Goal: Find contact information: Find specific fact

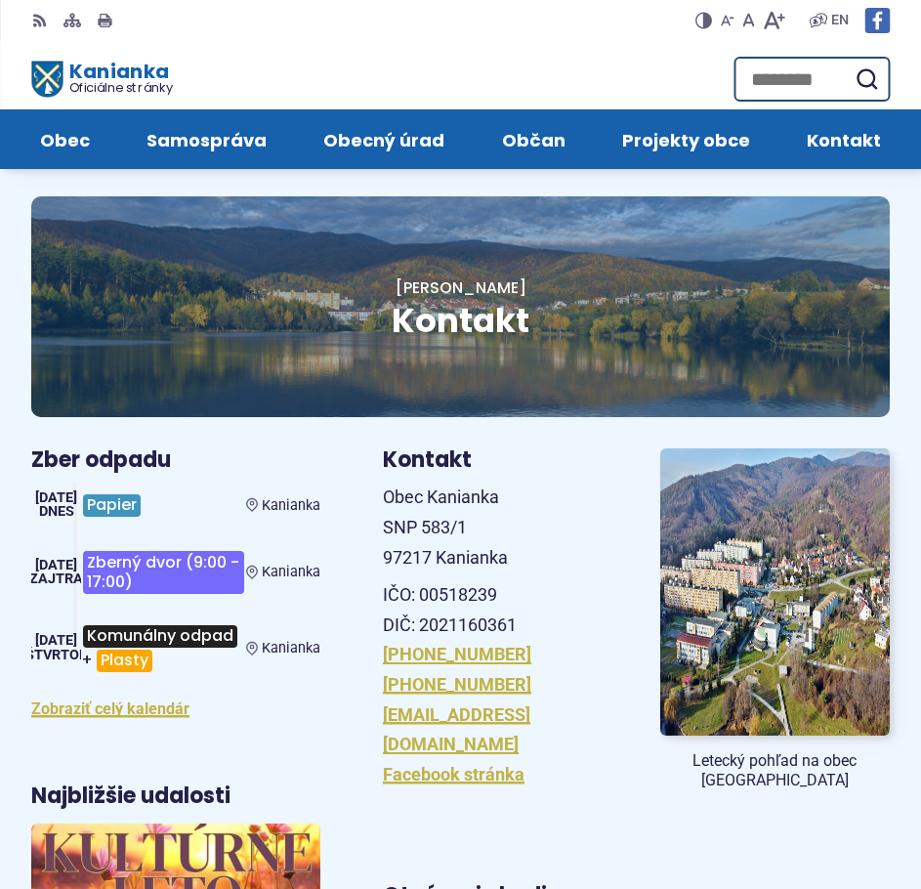
click at [474, 589] on p "IČO: 00518239 DIČ: 2021160361" at bounding box center [498, 610] width 230 height 60
copy p "00518239"
click at [483, 624] on p "IČO: 00518239 DIČ: 2021160361" at bounding box center [498, 610] width 230 height 60
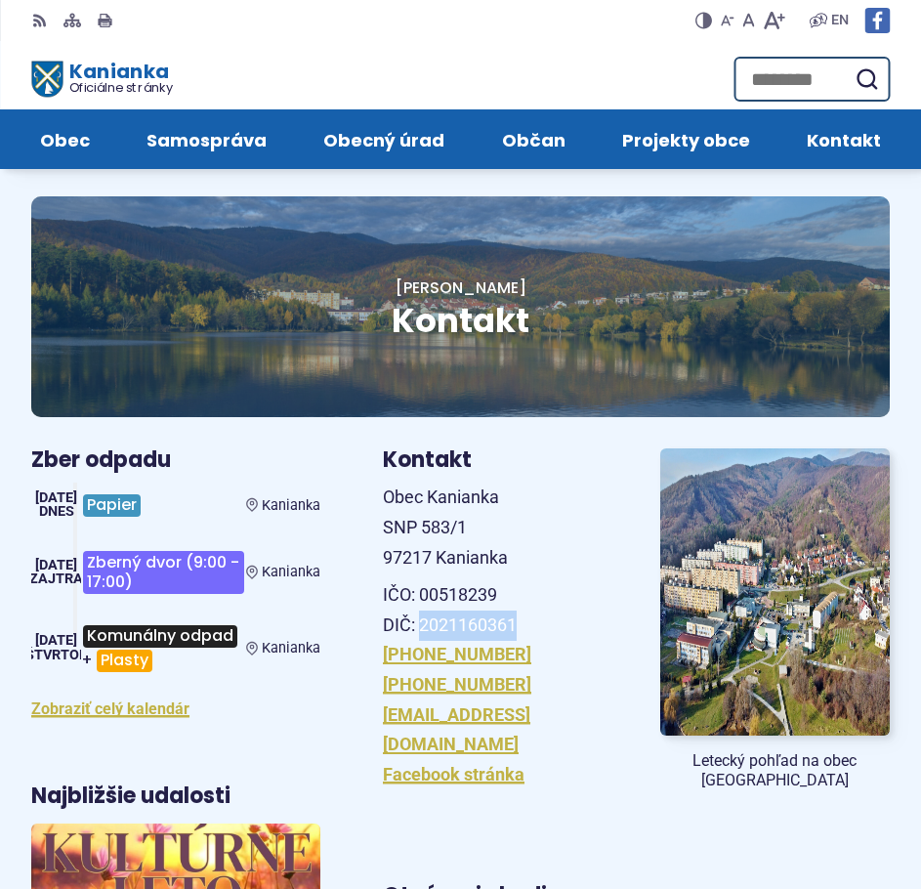
copy p "2021160361"
click at [430, 504] on span "Obec Kanianka SNP 583/1 97217 Kanianka" at bounding box center [445, 526] width 125 height 80
click at [429, 503] on span "Obec Kanianka SNP 583/1 97217 Kanianka" at bounding box center [445, 526] width 125 height 80
copy span "Obec [GEOGRAPHIC_DATA]"
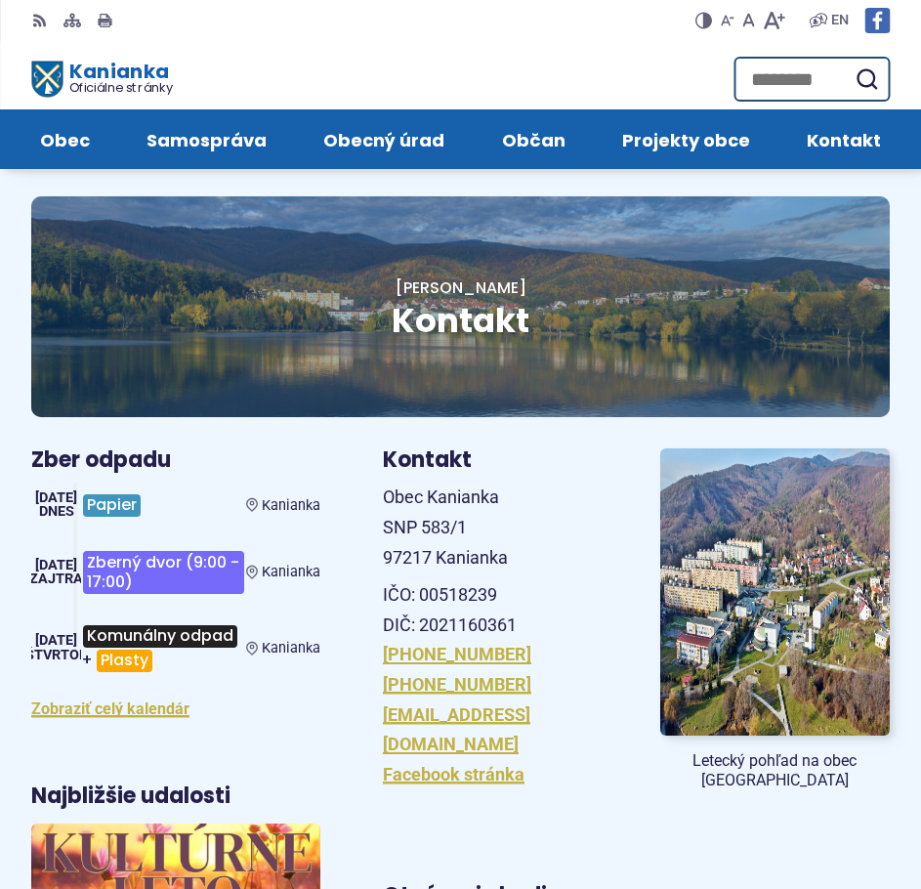
click at [511, 543] on p "Obec Kanianka SNP 583/1 97217 Kanianka" at bounding box center [498, 527] width 230 height 90
click at [401, 527] on span "Obec Kanianka SNP 583/1 97217 Kanianka" at bounding box center [445, 526] width 125 height 80
copy span "SNP 583/1"
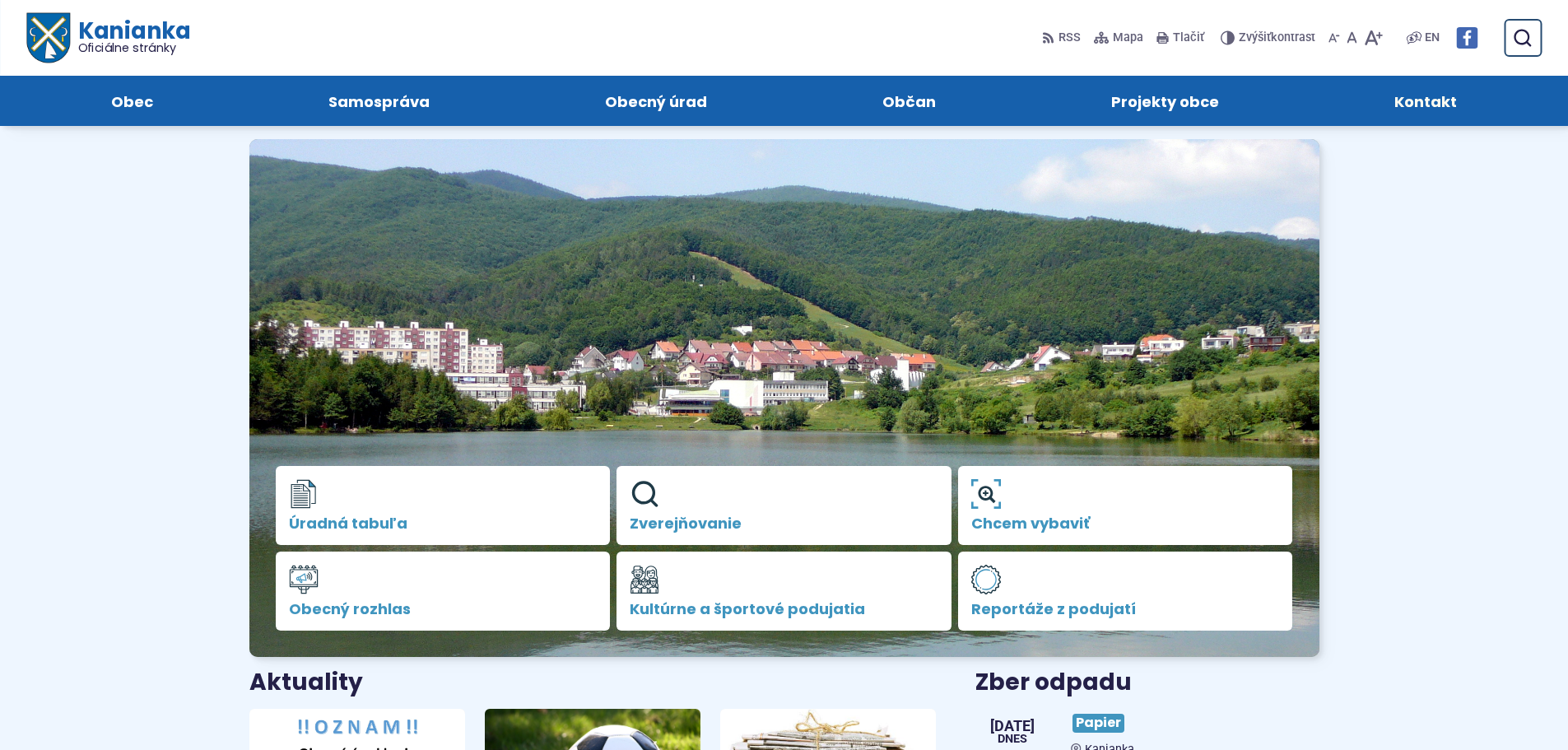
click at [1438, 110] on span "Kontakt" at bounding box center [1426, 101] width 62 height 51
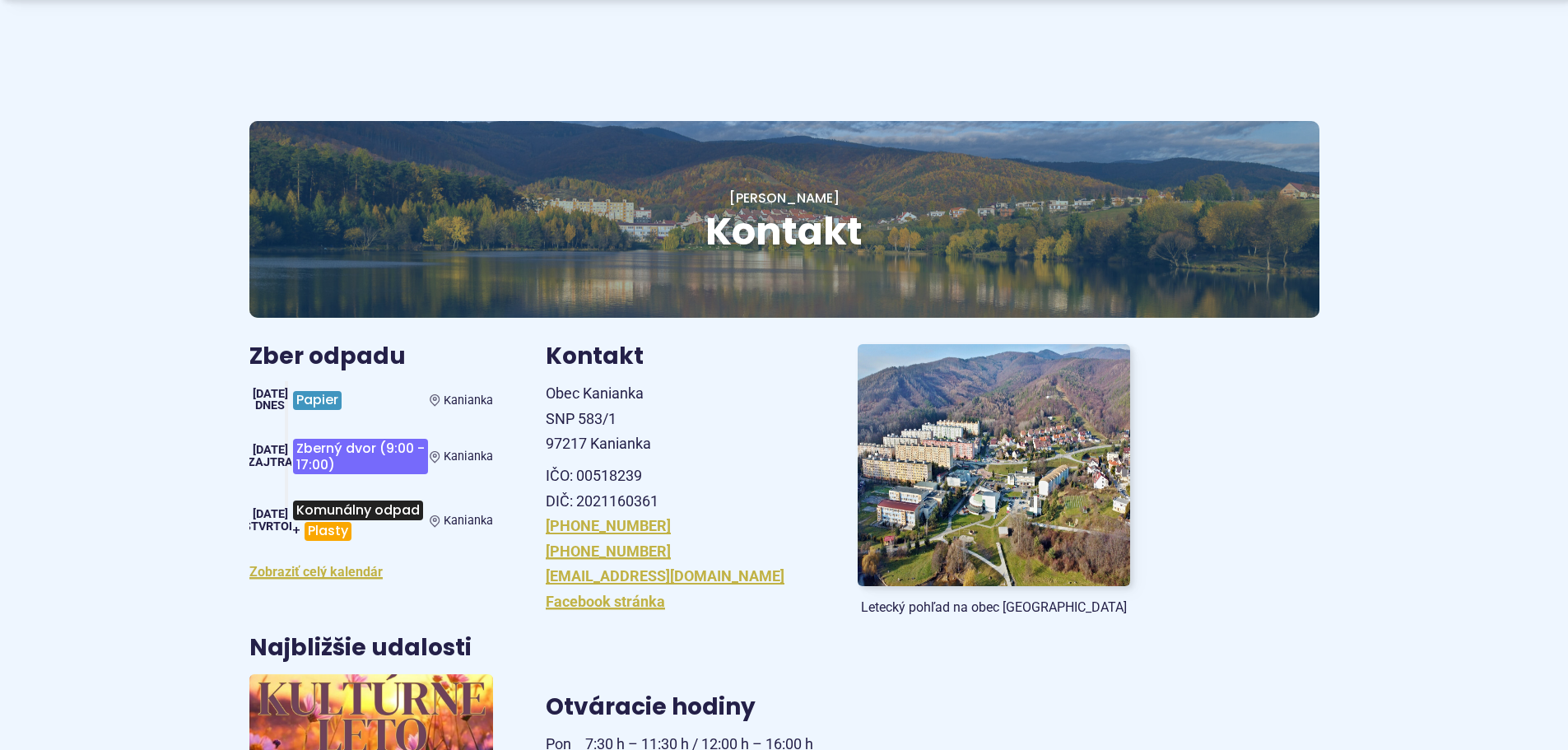
scroll to position [83, 0]
